Goal: Check status: Check status

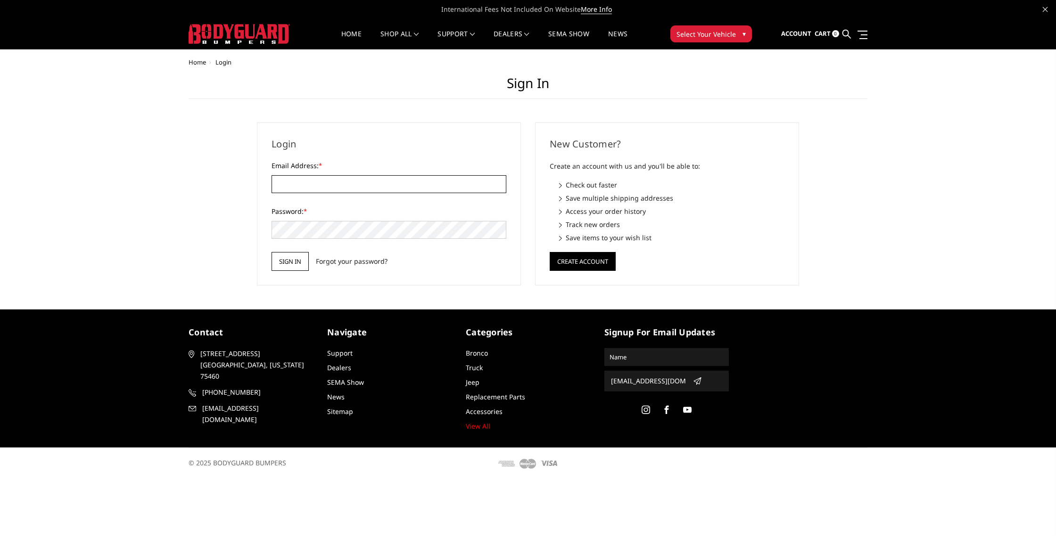
type input "[EMAIL_ADDRESS][DOMAIN_NAME]"
click at [296, 265] on input "Sign in" at bounding box center [290, 261] width 37 height 19
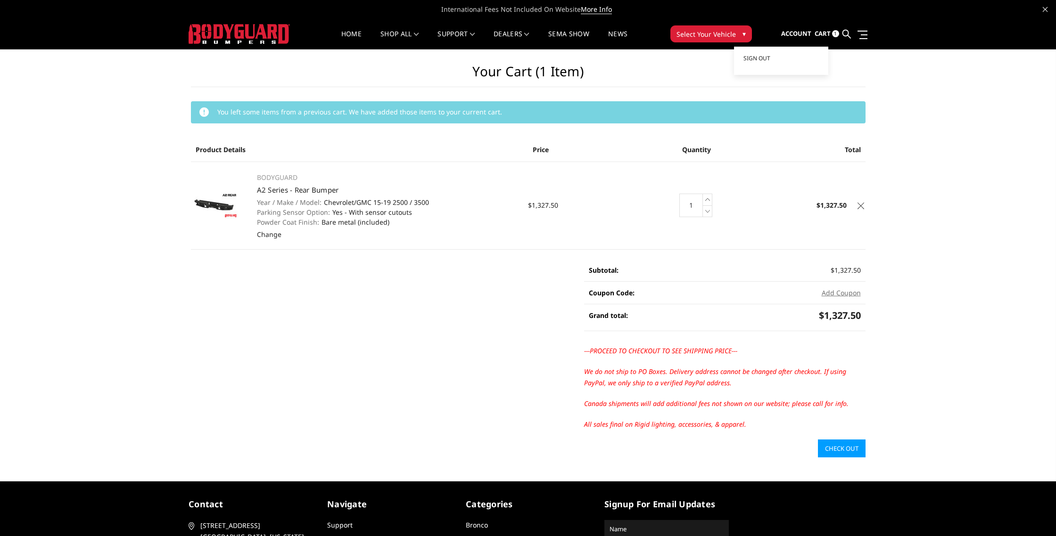
click at [797, 34] on span "Account" at bounding box center [796, 33] width 30 height 8
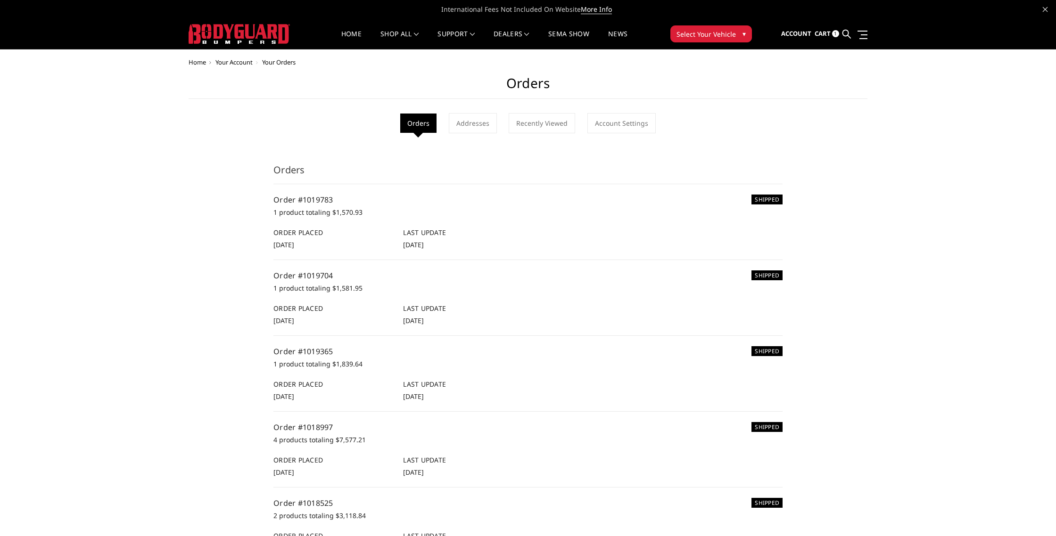
click at [407, 231] on h6 "Last Update" at bounding box center [463, 233] width 120 height 10
click at [316, 206] on div "SHIPPED Order #1019783 1 product totaling $1,570.93 Order Placed 1st Aug 2025 L…" at bounding box center [527, 222] width 509 height 56
click at [318, 200] on link "Order #1019783" at bounding box center [303, 200] width 60 height 10
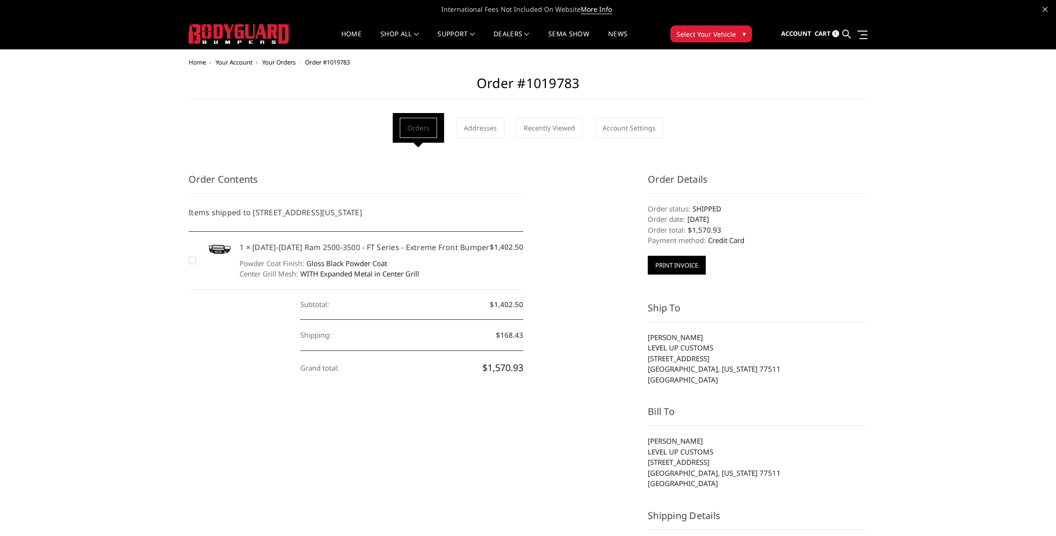
click at [688, 270] on button "Print Invoice" at bounding box center [677, 265] width 58 height 19
